Goal: Task Accomplishment & Management: Use online tool/utility

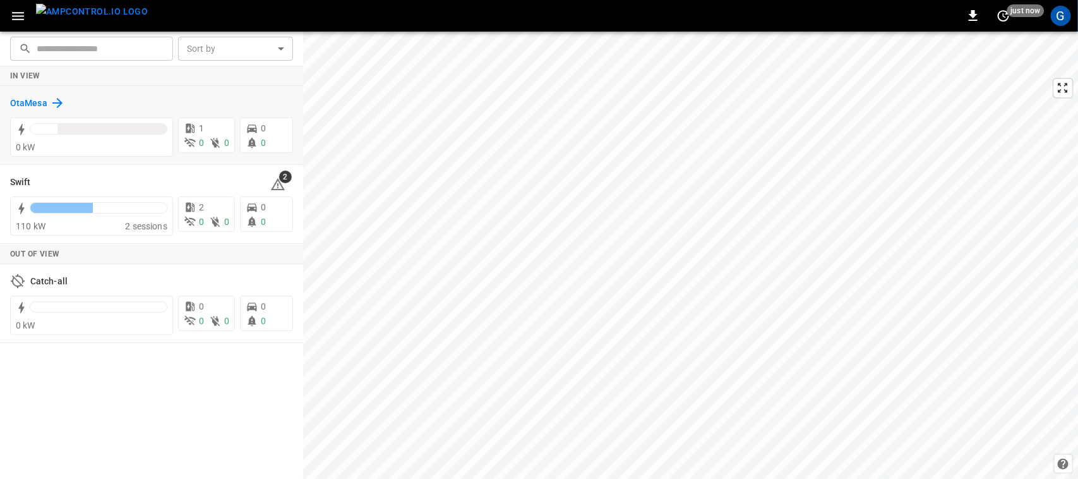
click at [41, 101] on h6 "OtaMesa" at bounding box center [28, 104] width 37 height 14
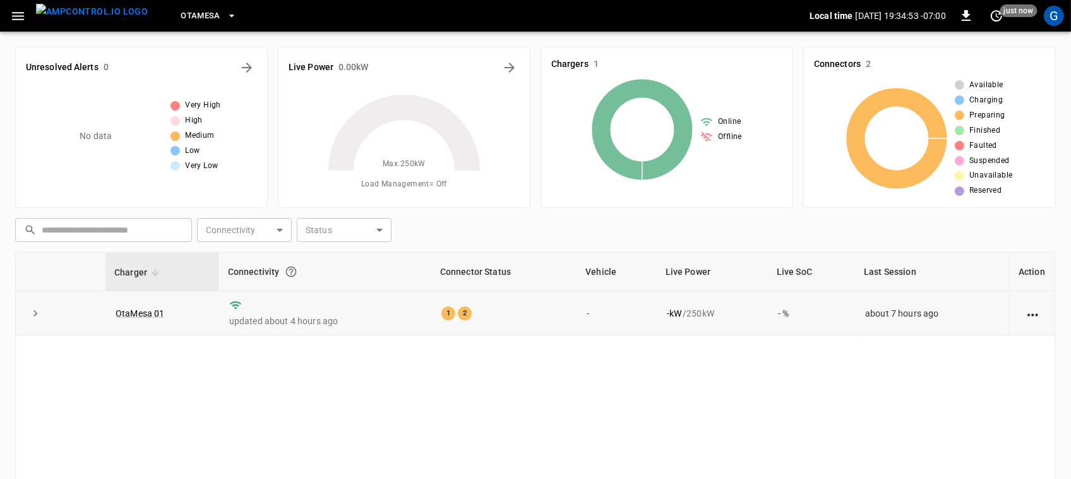
click at [157, 307] on td "OtaMesa 01" at bounding box center [162, 313] width 114 height 44
click at [155, 308] on link "OtaMesa 01" at bounding box center [140, 313] width 54 height 15
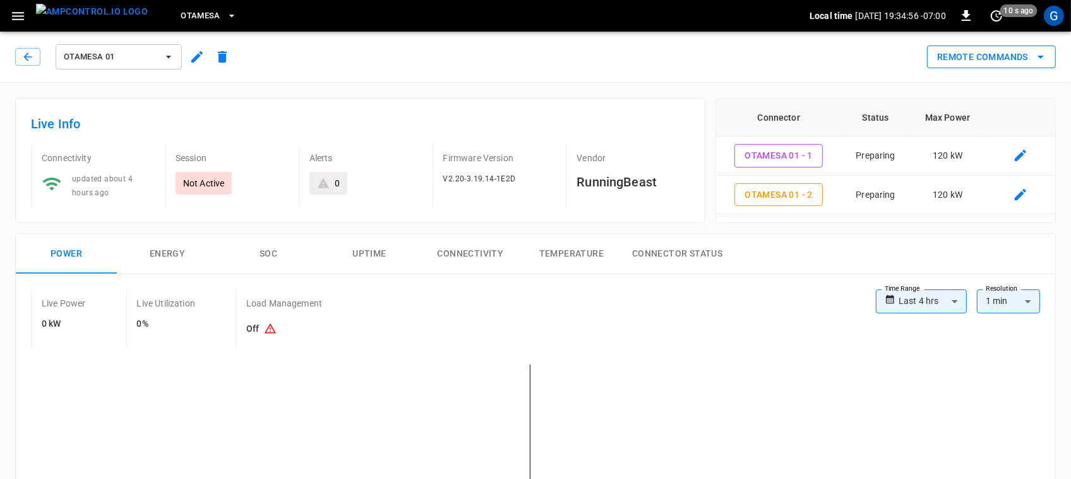
click at [972, 68] on button "Remote Commands" at bounding box center [991, 56] width 129 height 23
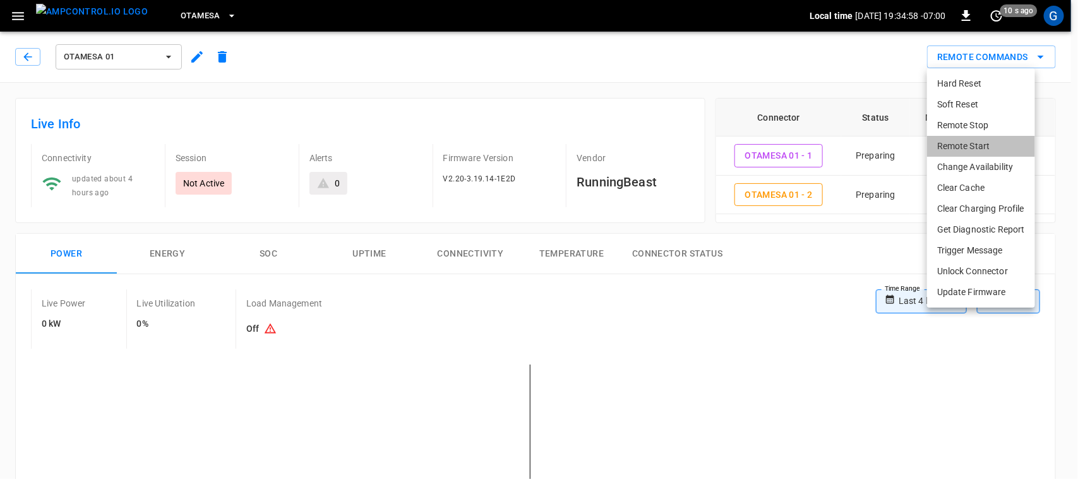
click at [945, 152] on li "Remote Start" at bounding box center [981, 146] width 108 height 21
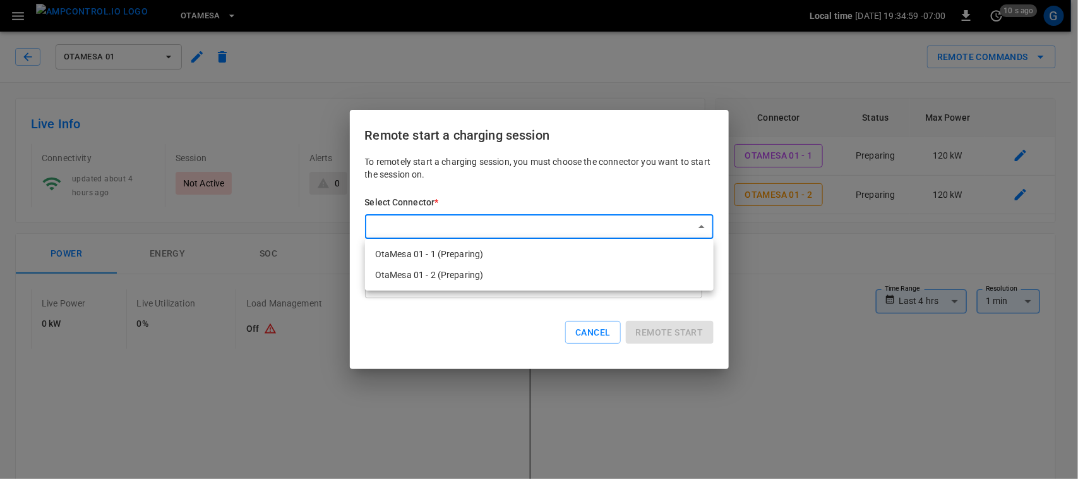
click at [620, 250] on li "OtaMesa 01 - 1 (Preparing)" at bounding box center [539, 254] width 349 height 21
type input "**********"
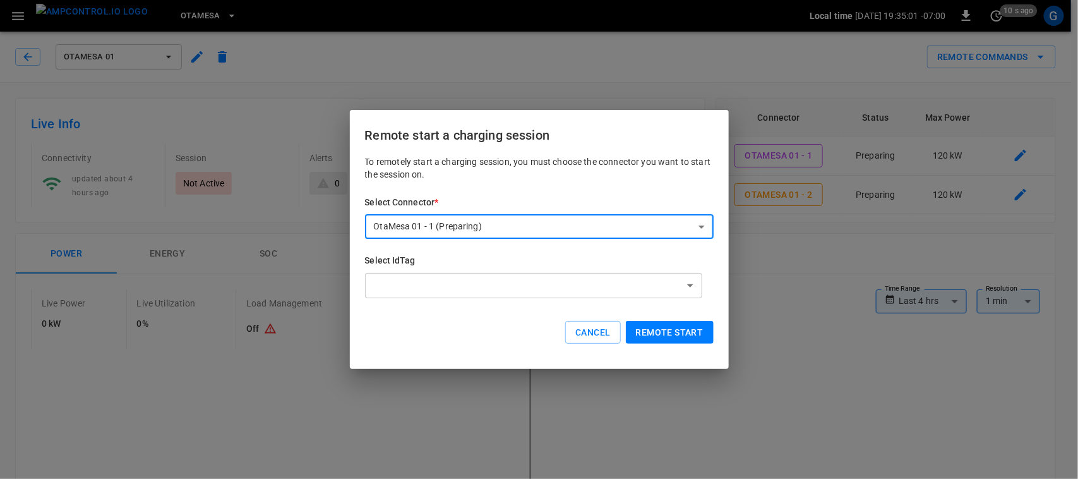
click at [645, 329] on button "Remote start" at bounding box center [670, 332] width 88 height 23
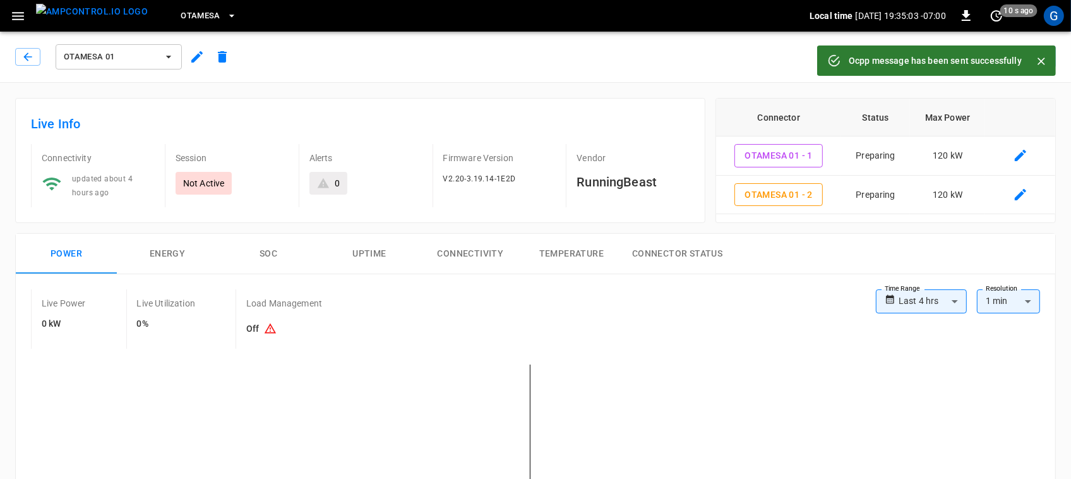
click at [1034, 57] on button "Close" at bounding box center [1041, 61] width 19 height 19
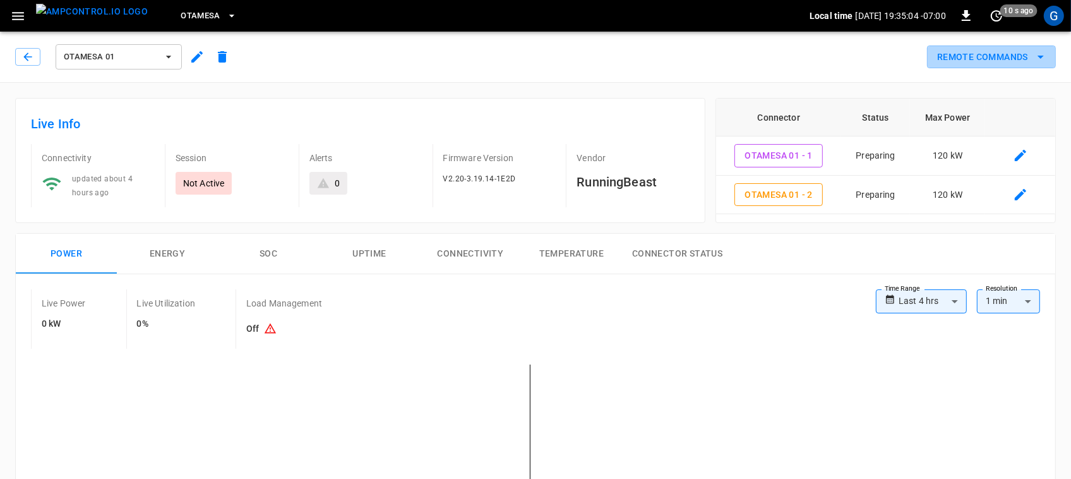
click at [1034, 57] on icon "remote commands options" at bounding box center [1040, 56] width 15 height 15
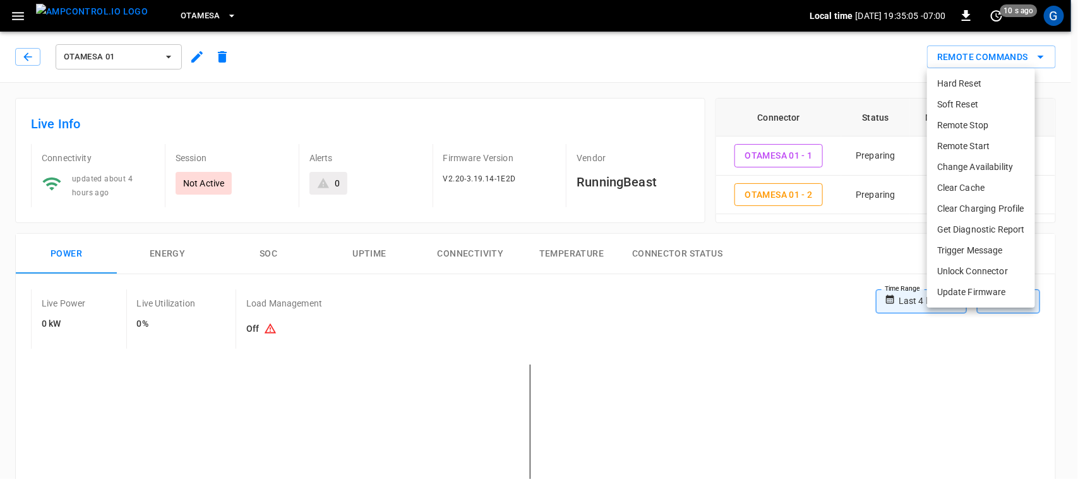
click at [1012, 143] on li "Remote Start" at bounding box center [981, 146] width 108 height 21
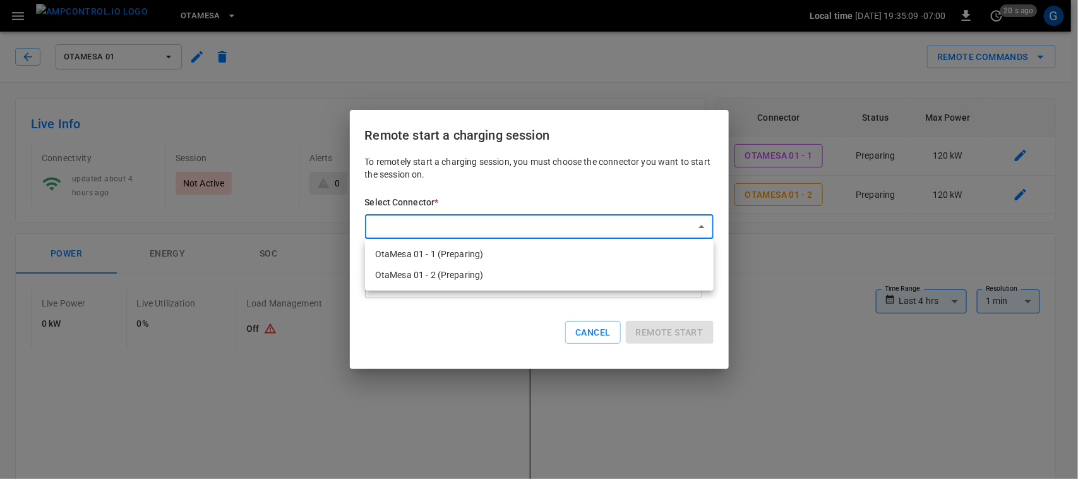
click at [541, 283] on li "OtaMesa 01 - 2 (Preparing)" at bounding box center [539, 275] width 349 height 21
type input "**********"
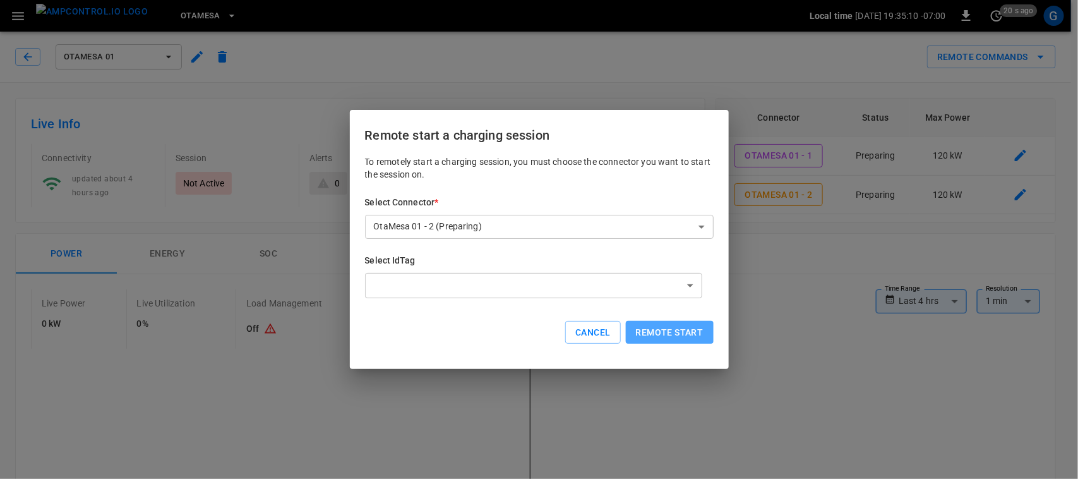
click at [686, 339] on button "Remote start" at bounding box center [670, 332] width 88 height 23
